Goal: Find specific page/section: Find specific page/section

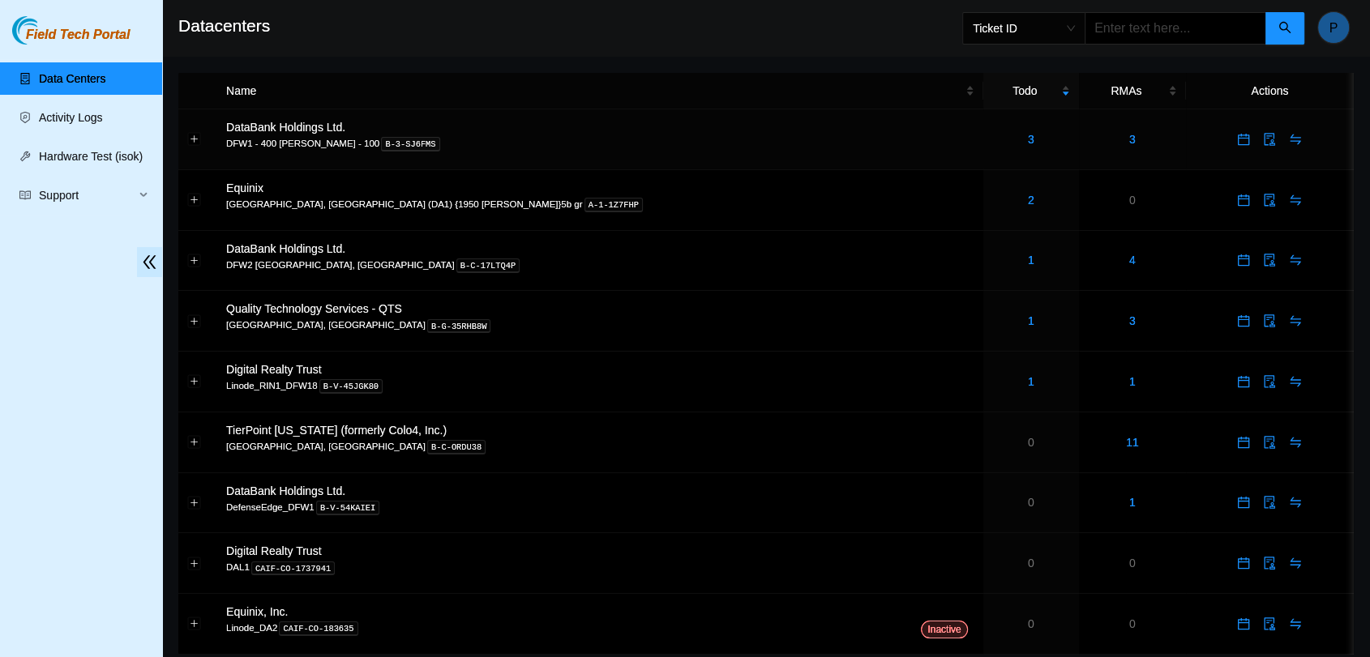
click at [983, 129] on td "3" at bounding box center [1031, 139] width 96 height 61
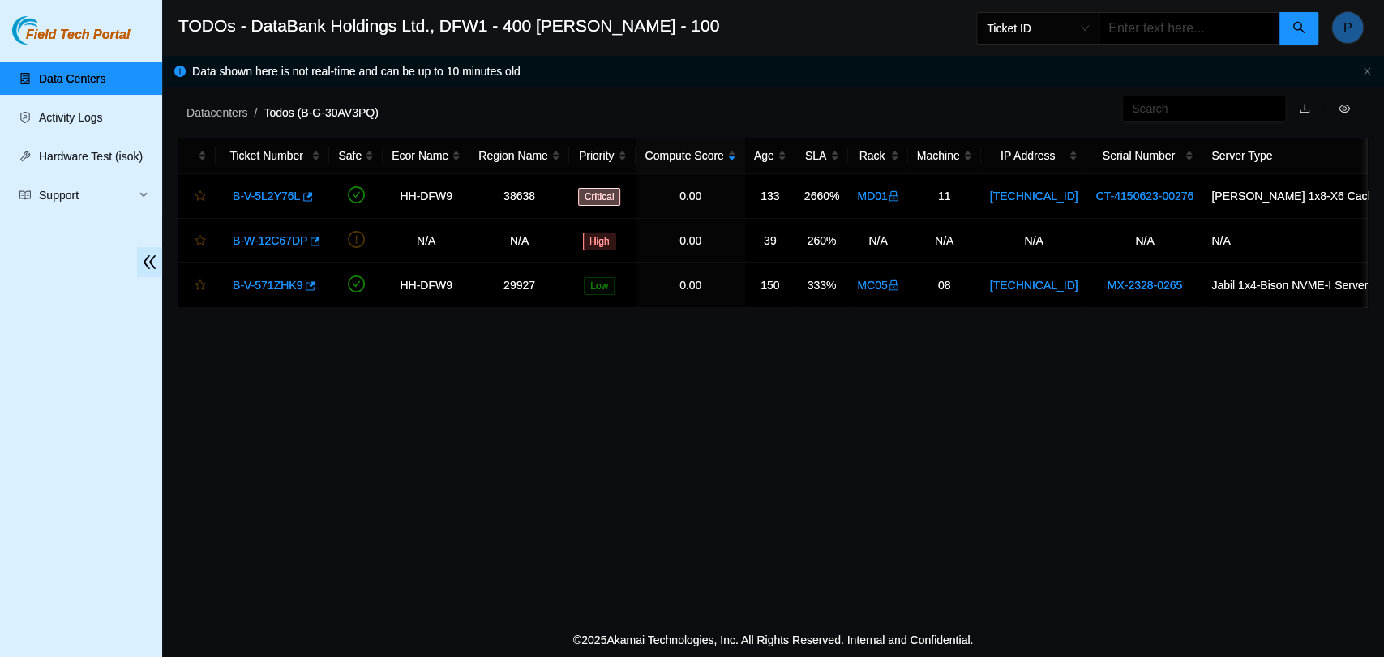
click at [105, 85] on link "Data Centers" at bounding box center [72, 78] width 66 height 13
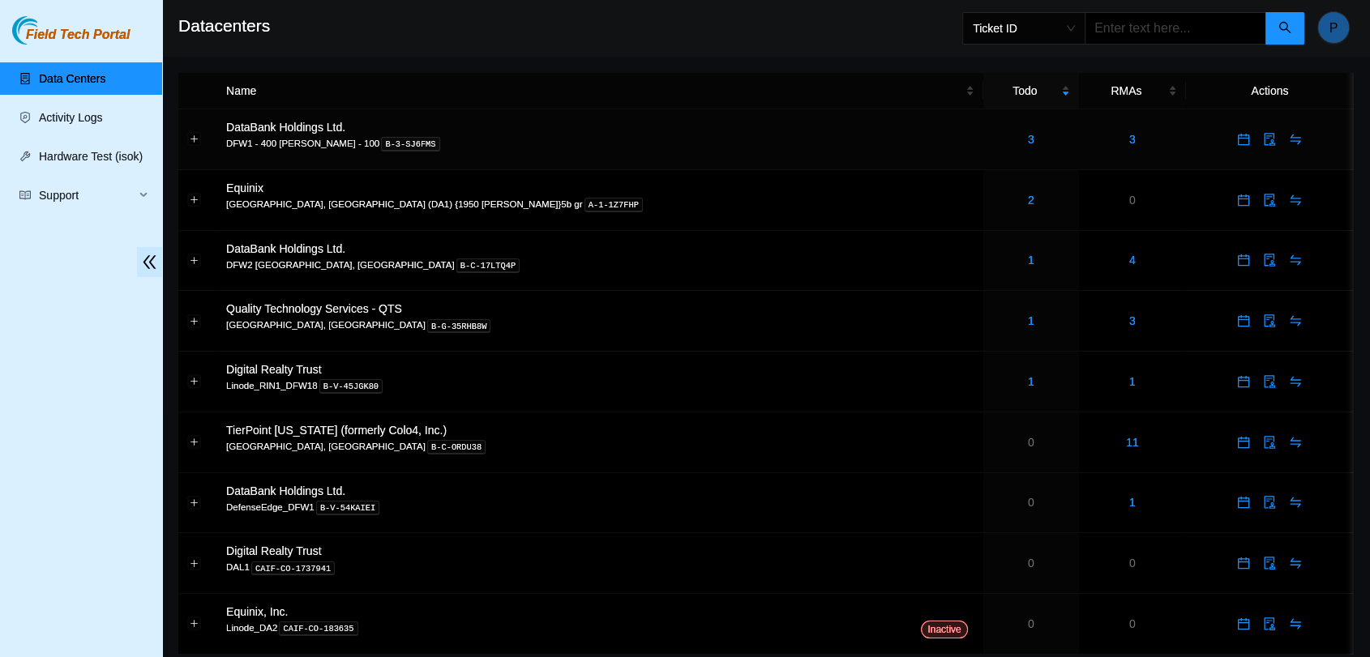
click at [768, 168] on td "DataBank Holdings Ltd. DFW1 - 400 S. Akard - 100 B-3-SJ6FMS" at bounding box center [600, 139] width 766 height 61
click at [992, 144] on div "3" at bounding box center [1031, 140] width 78 height 18
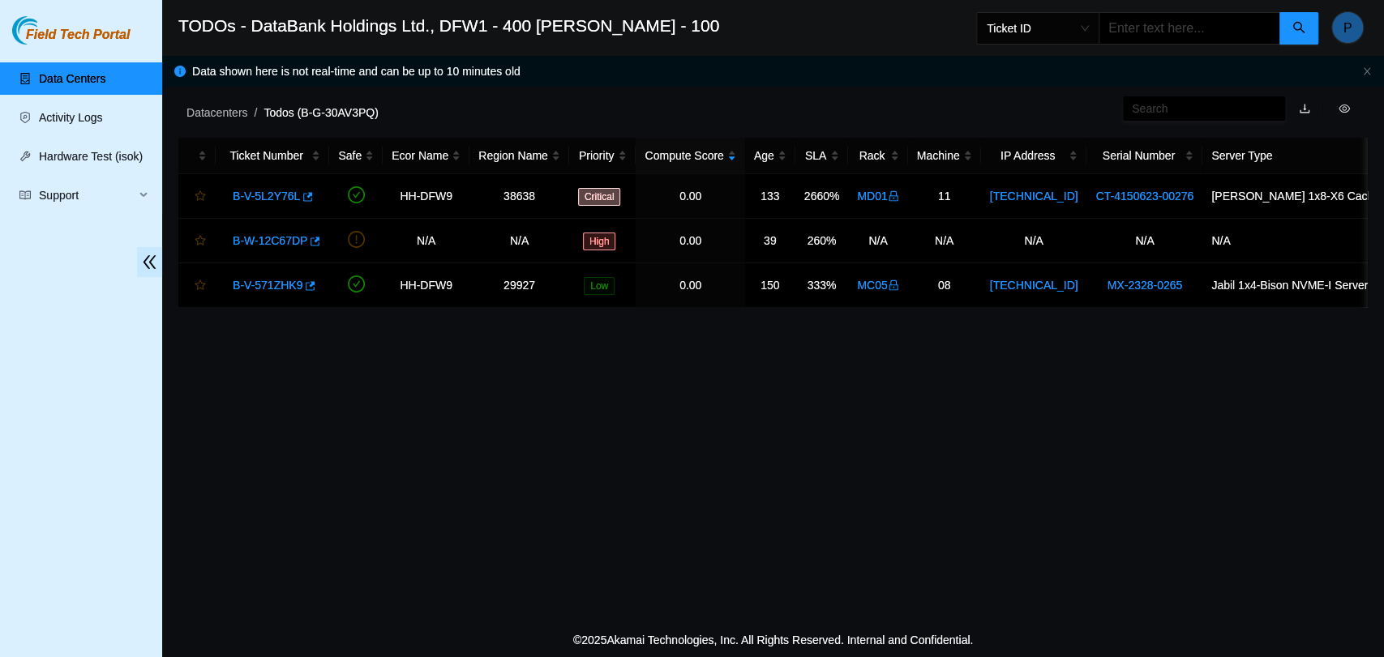
click at [104, 72] on link "Data Centers" at bounding box center [72, 78] width 66 height 13
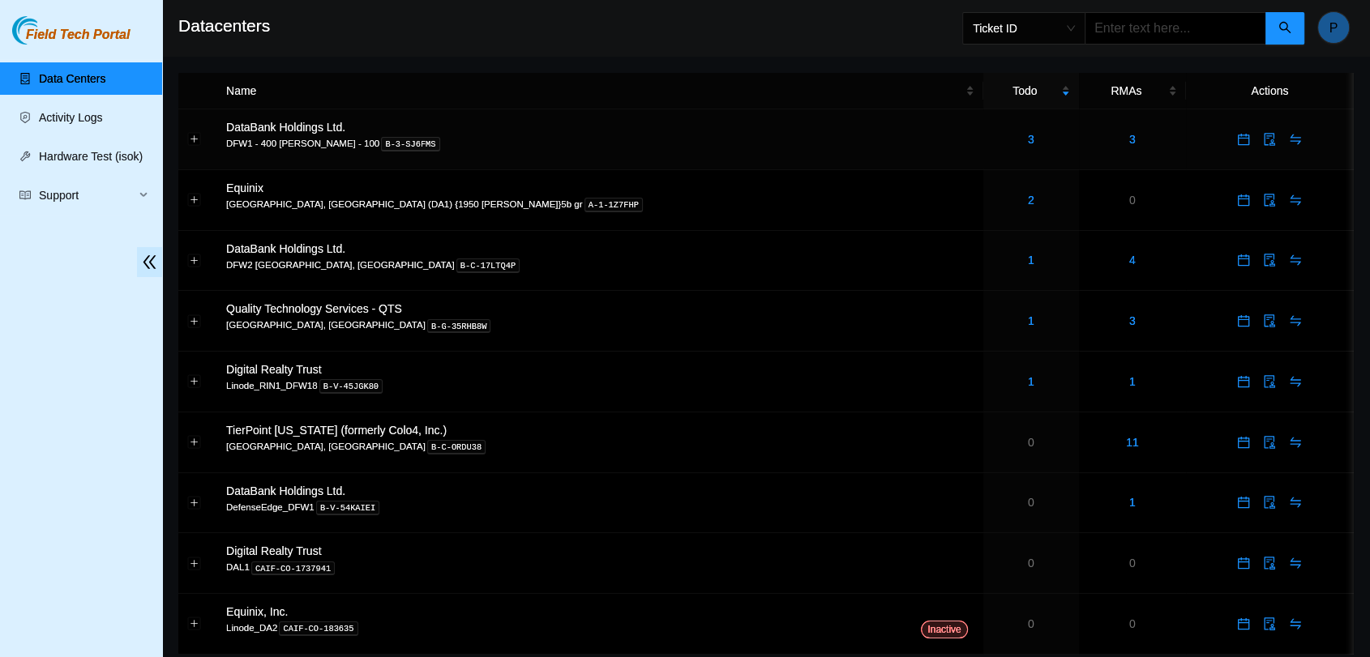
click at [983, 157] on td "3" at bounding box center [1031, 139] width 96 height 61
